Goal: Transaction & Acquisition: Purchase product/service

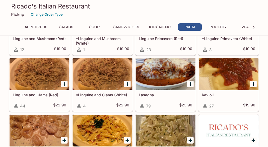
scroll to position [662, 0]
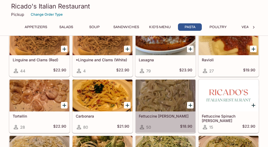
click at [152, 84] on div at bounding box center [166, 95] width 60 height 32
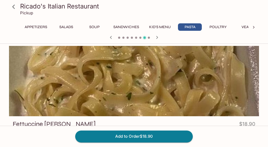
click at [214, 94] on div at bounding box center [134, 81] width 250 height 70
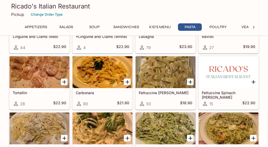
scroll to position [712, 0]
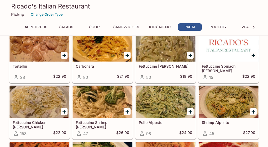
click at [33, 98] on div at bounding box center [40, 102] width 60 height 32
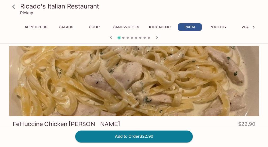
click at [156, 37] on icon "button" at bounding box center [157, 37] width 6 height 6
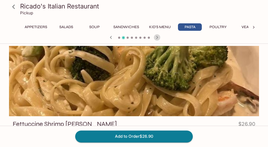
click at [157, 37] on icon "button" at bounding box center [157, 37] width 6 height 6
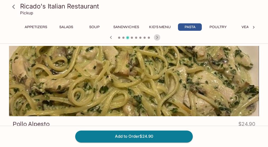
click at [157, 37] on icon "button" at bounding box center [157, 37] width 6 height 6
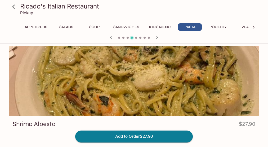
click at [157, 37] on icon "button" at bounding box center [157, 37] width 6 height 6
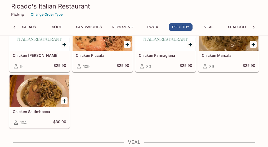
scroll to position [845, 0]
